Goal: Transaction & Acquisition: Purchase product/service

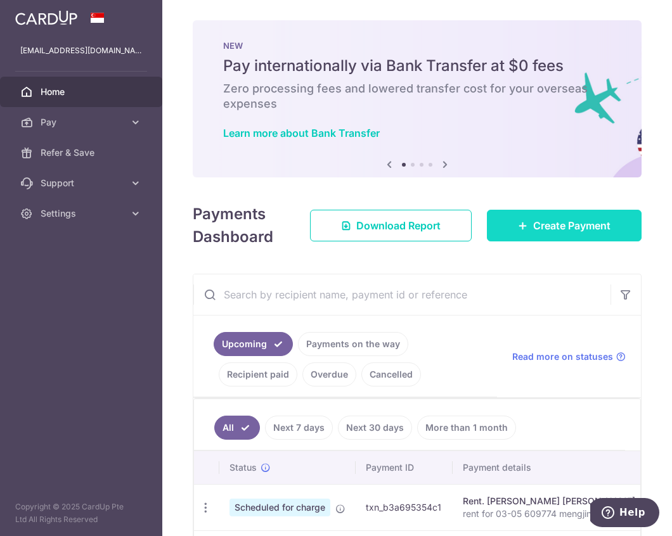
click at [523, 224] on link "Create Payment" at bounding box center [564, 226] width 155 height 32
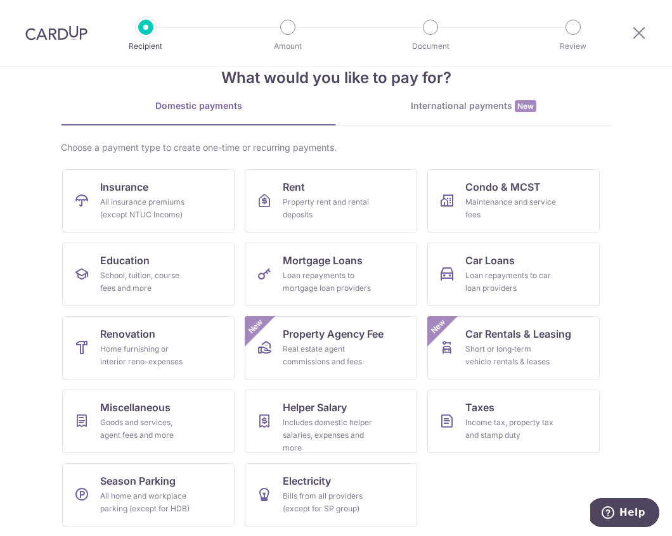
scroll to position [31, 0]
click at [371, 406] on link "Helper Salary Includes domestic helper salaries, expenses and more" at bounding box center [331, 420] width 172 height 63
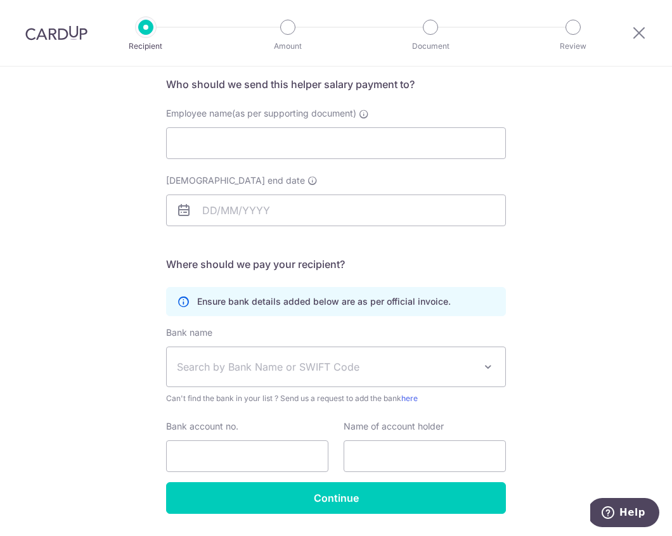
scroll to position [134, 0]
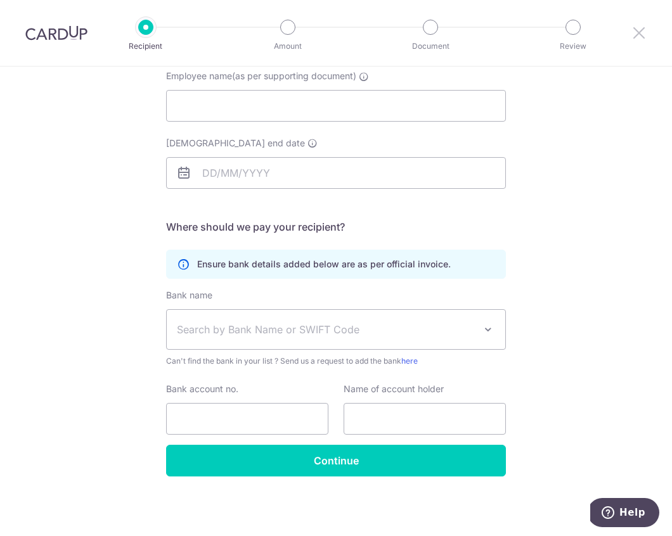
click at [637, 34] on icon at bounding box center [639, 33] width 15 height 16
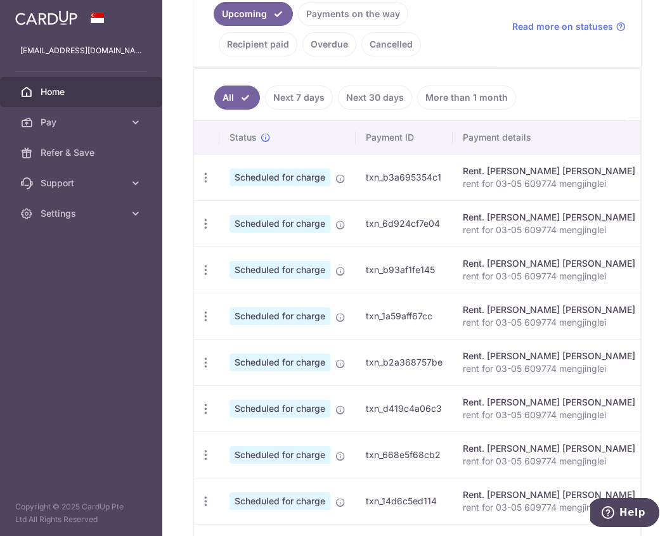
scroll to position [153, 0]
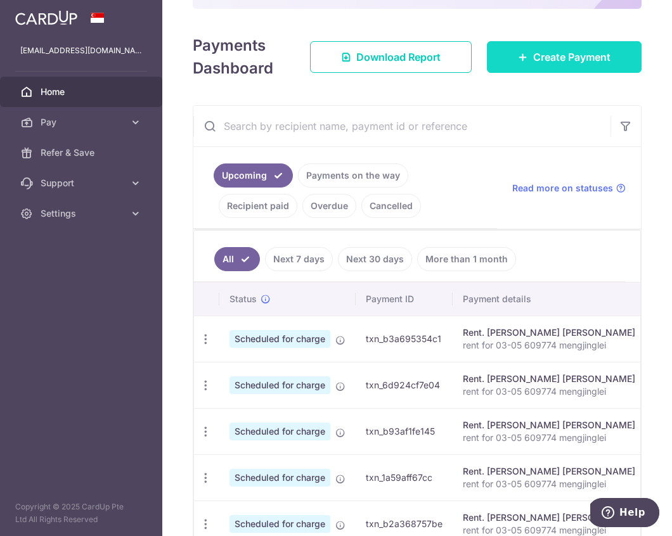
click at [550, 63] on span "Create Payment" at bounding box center [571, 56] width 77 height 15
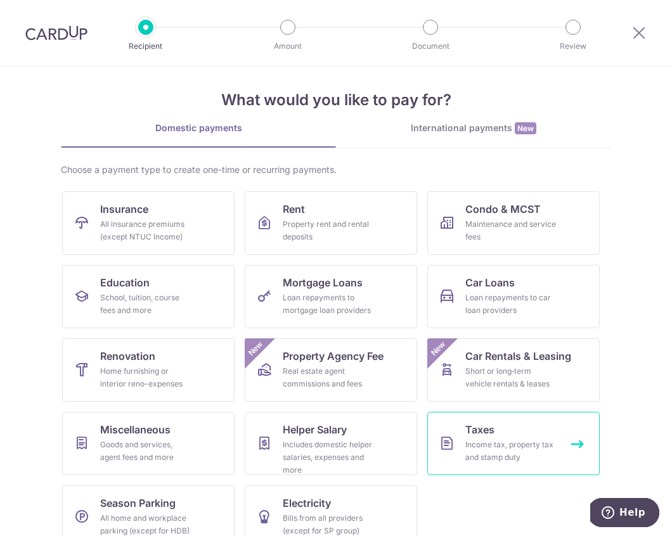
scroll to position [27, 0]
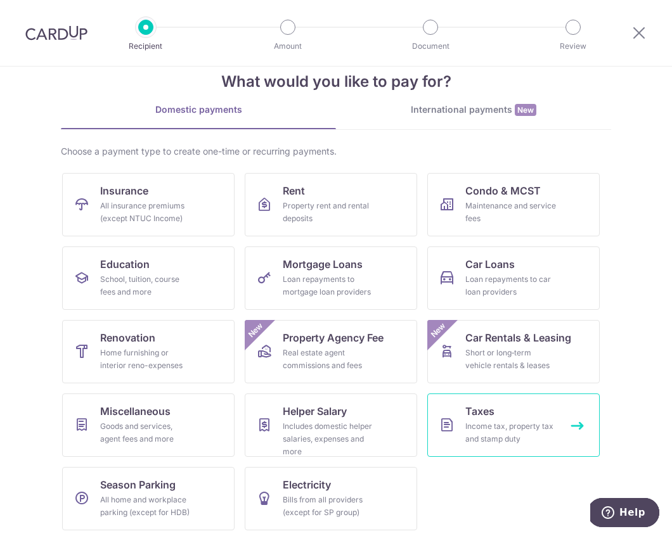
click at [510, 434] on div "Income tax, property tax and stamp duty" at bounding box center [510, 432] width 91 height 25
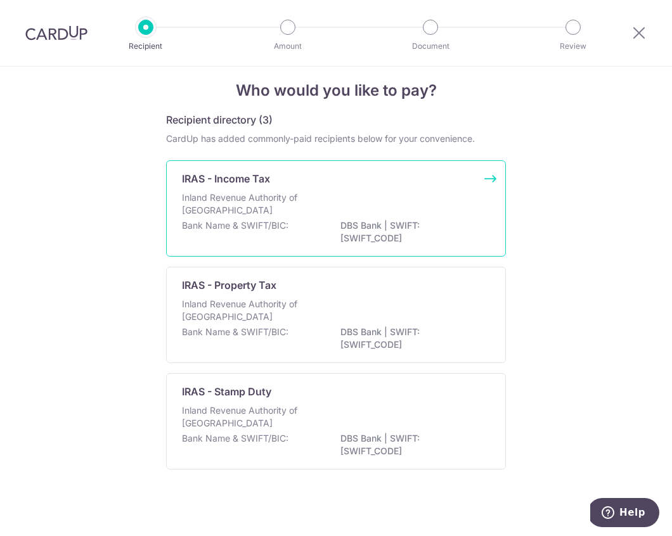
scroll to position [11, 0]
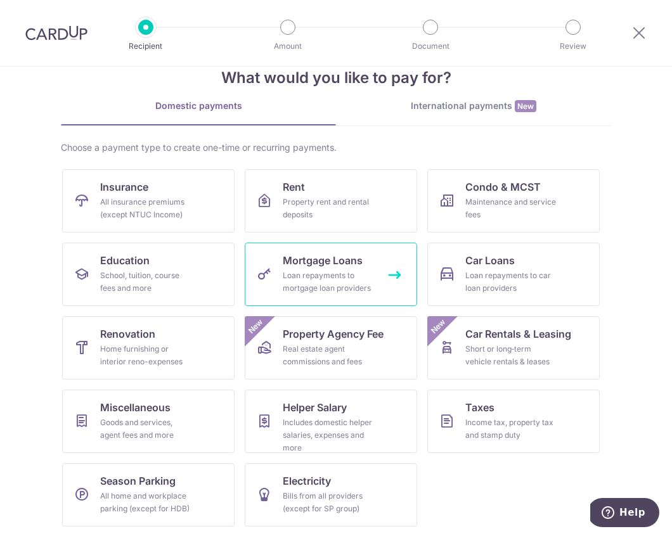
scroll to position [31, 0]
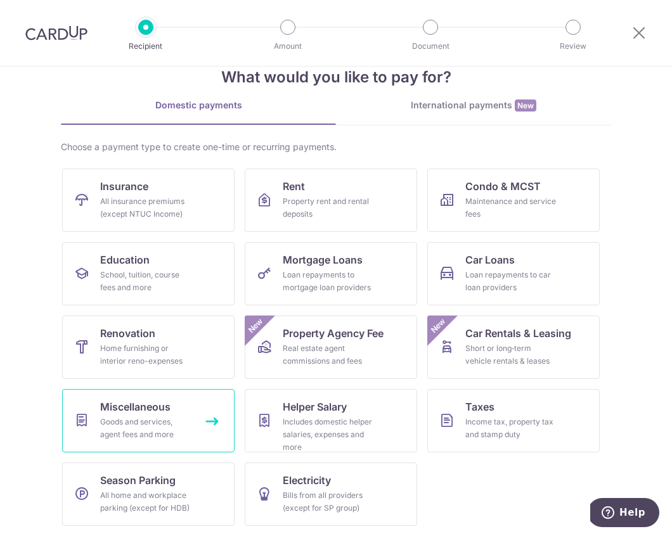
click at [174, 419] on div "Goods and services, agent fees and more" at bounding box center [145, 428] width 91 height 25
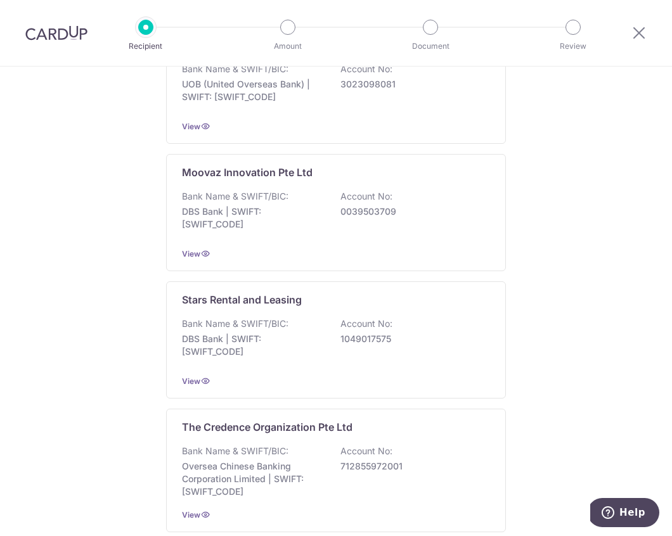
scroll to position [625, 0]
